Goal: Task Accomplishment & Management: Use online tool/utility

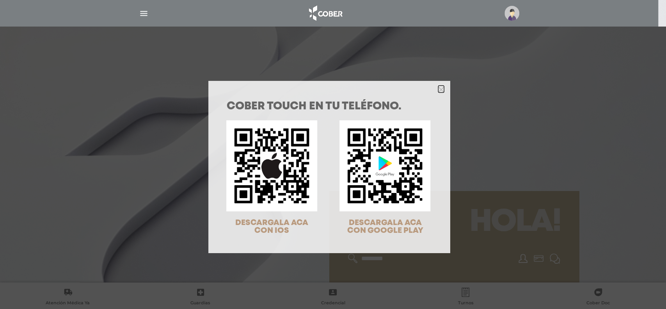
click at [438, 87] on icon "Close" at bounding box center [441, 90] width 6 height 6
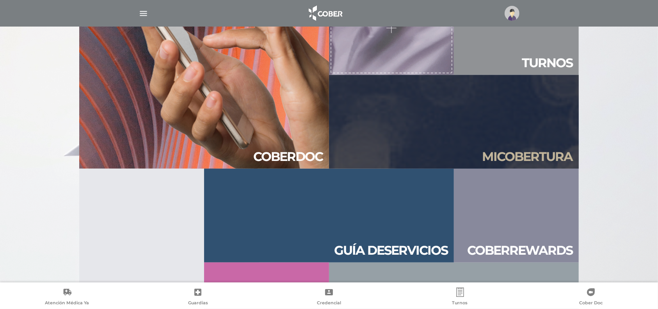
scroll to position [763, 0]
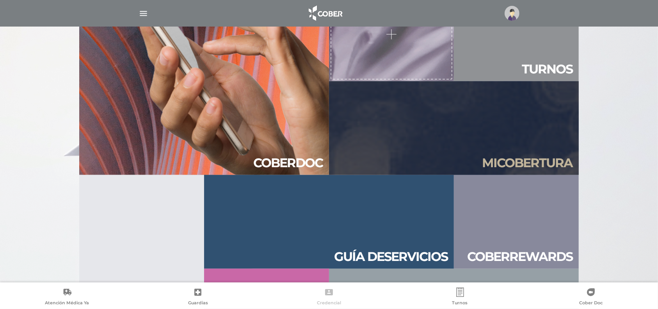
click at [326, 301] on span "Credencial" at bounding box center [329, 303] width 24 height 7
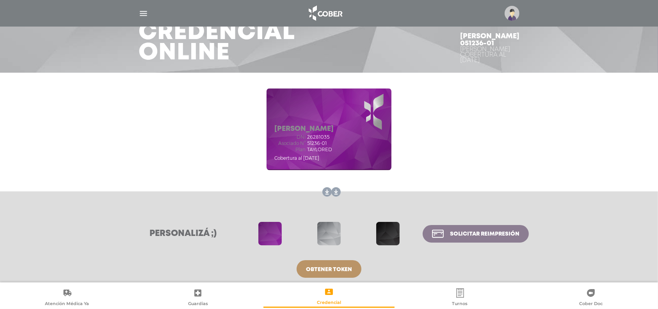
scroll to position [53, 0]
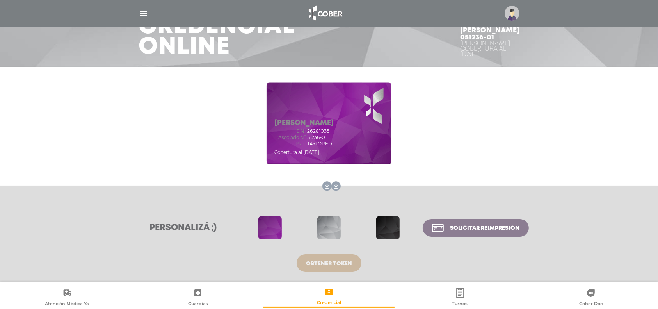
click at [335, 261] on span "Obtener token" at bounding box center [329, 263] width 46 height 5
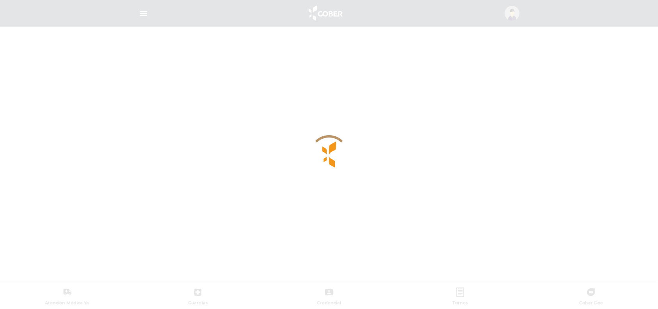
scroll to position [53, 0]
